Goal: Task Accomplishment & Management: Manage account settings

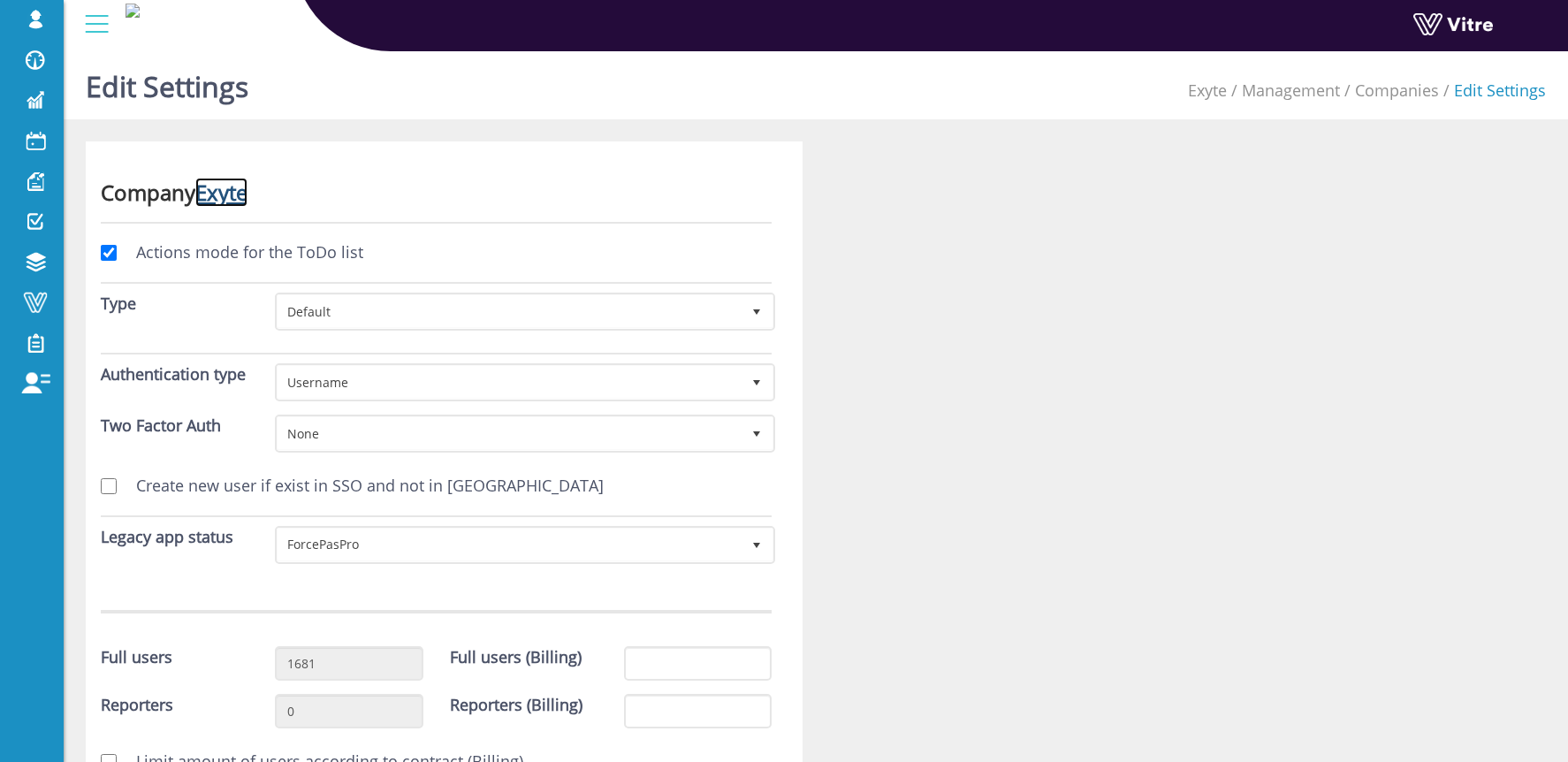
click at [221, 191] on link "Exyte" at bounding box center [221, 193] width 52 height 30
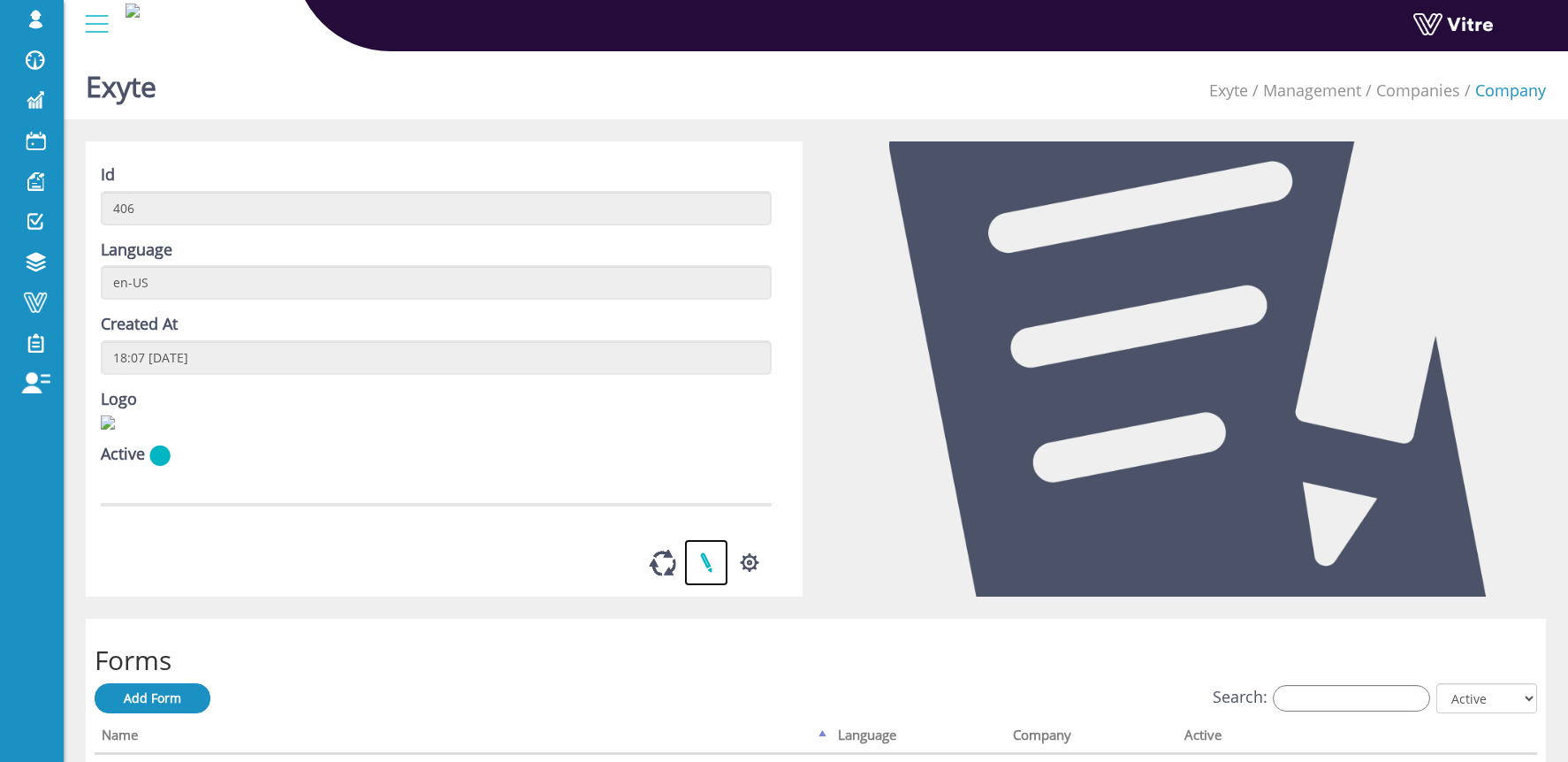
click at [697, 586] on link at bounding box center [705, 562] width 44 height 46
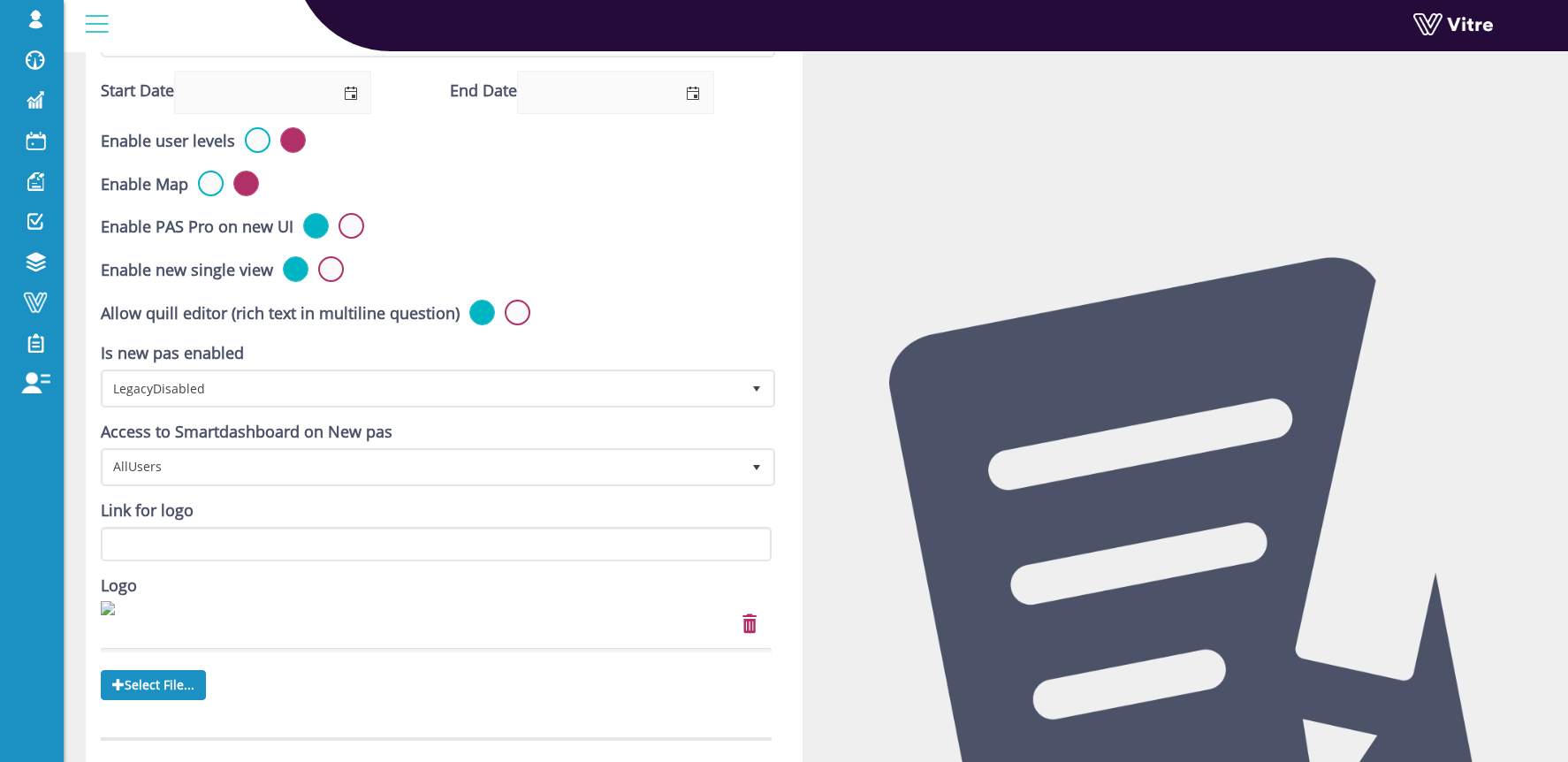
scroll to position [715, 0]
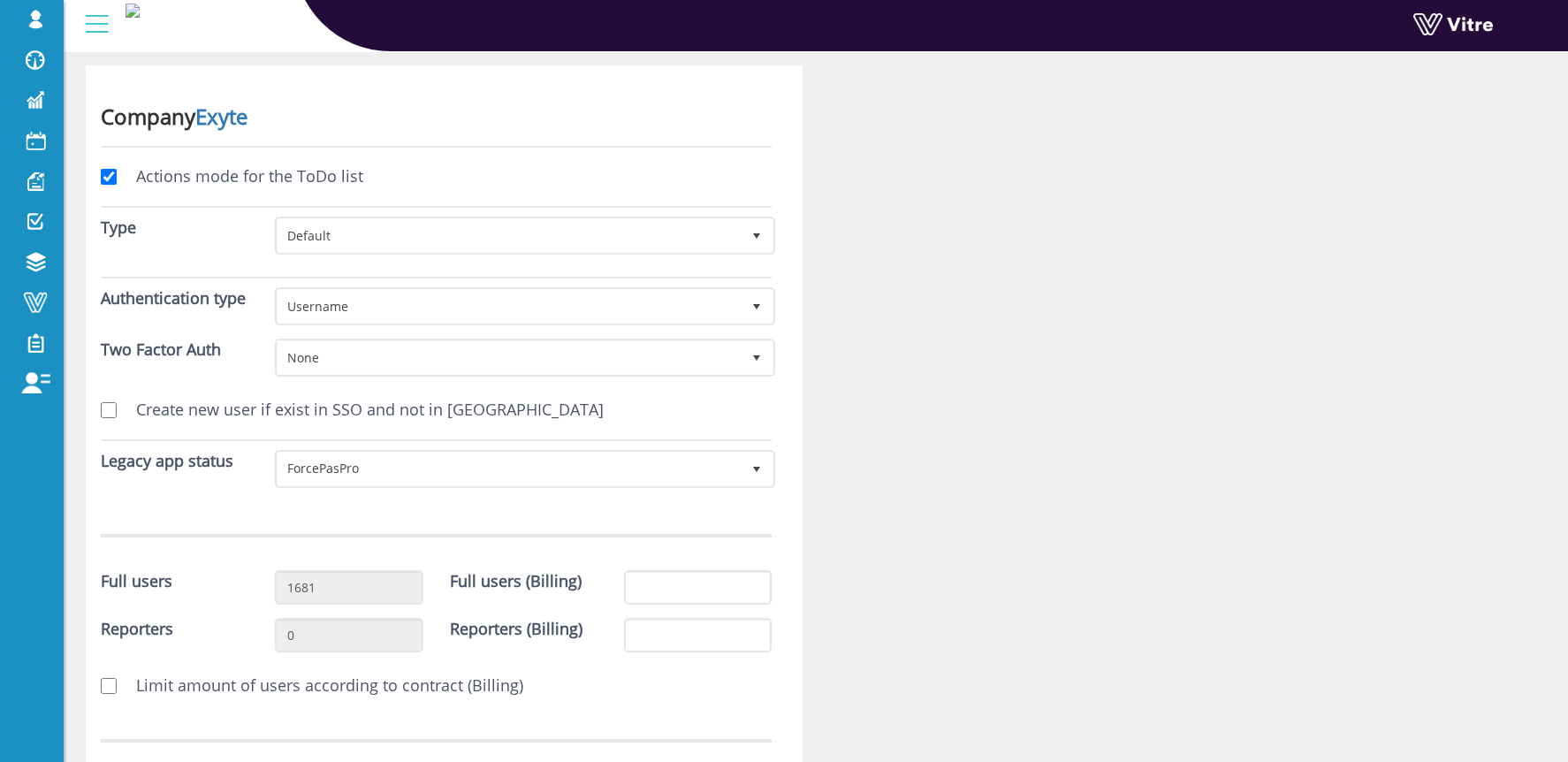
scroll to position [261, 0]
